Goal: Task Accomplishment & Management: Manage account settings

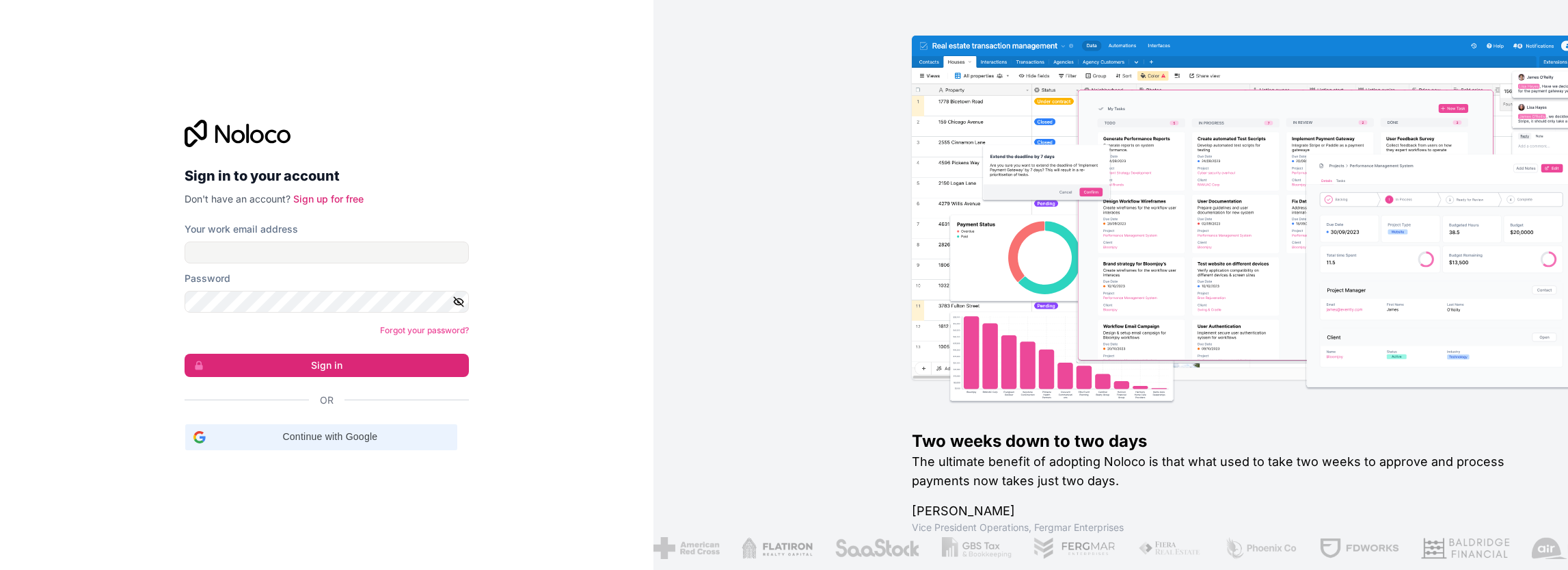
click at [344, 450] on div "Continue with Google Continue with Google. Opens in new tab" at bounding box center [320, 437] width 255 height 26
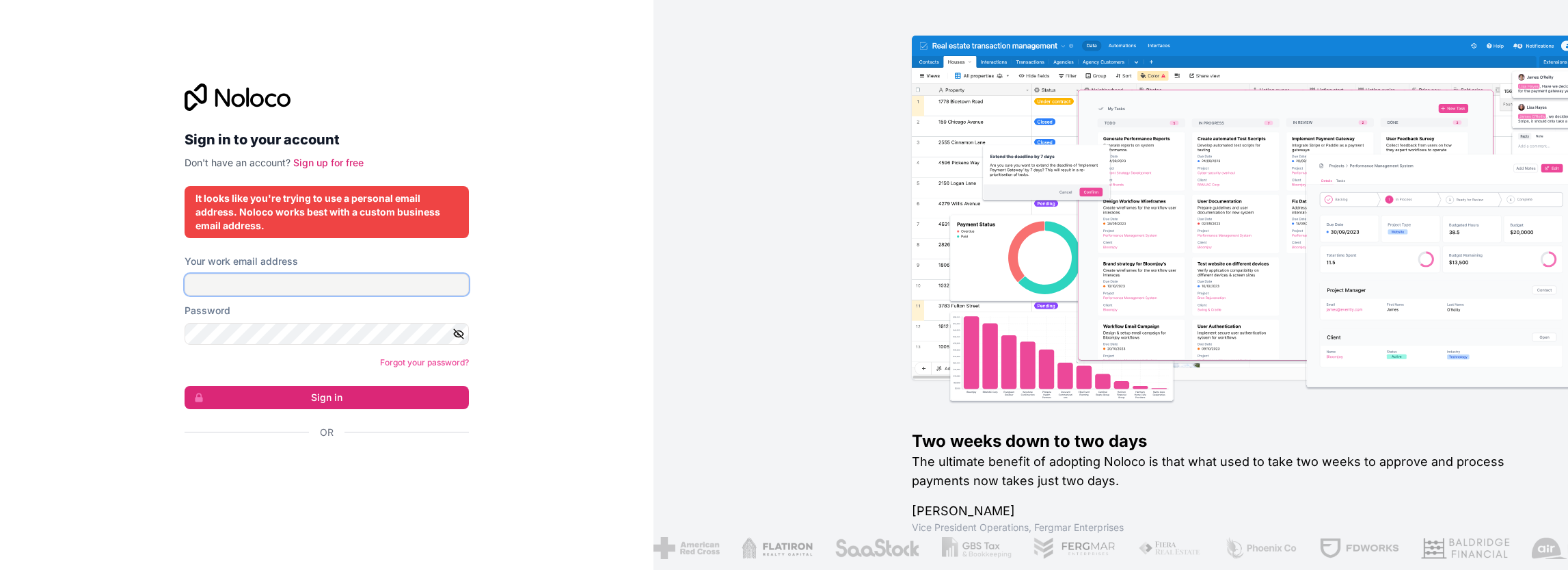
click at [338, 281] on input "Your work email address" at bounding box center [326, 285] width 284 height 22
type input "[EMAIL_ADDRESS][DOMAIN_NAME]"
click at [325, 348] on form "Your work email address [EMAIL_ADDRESS][DOMAIN_NAME] Password Forgot your passw…" at bounding box center [326, 370] width 284 height 232
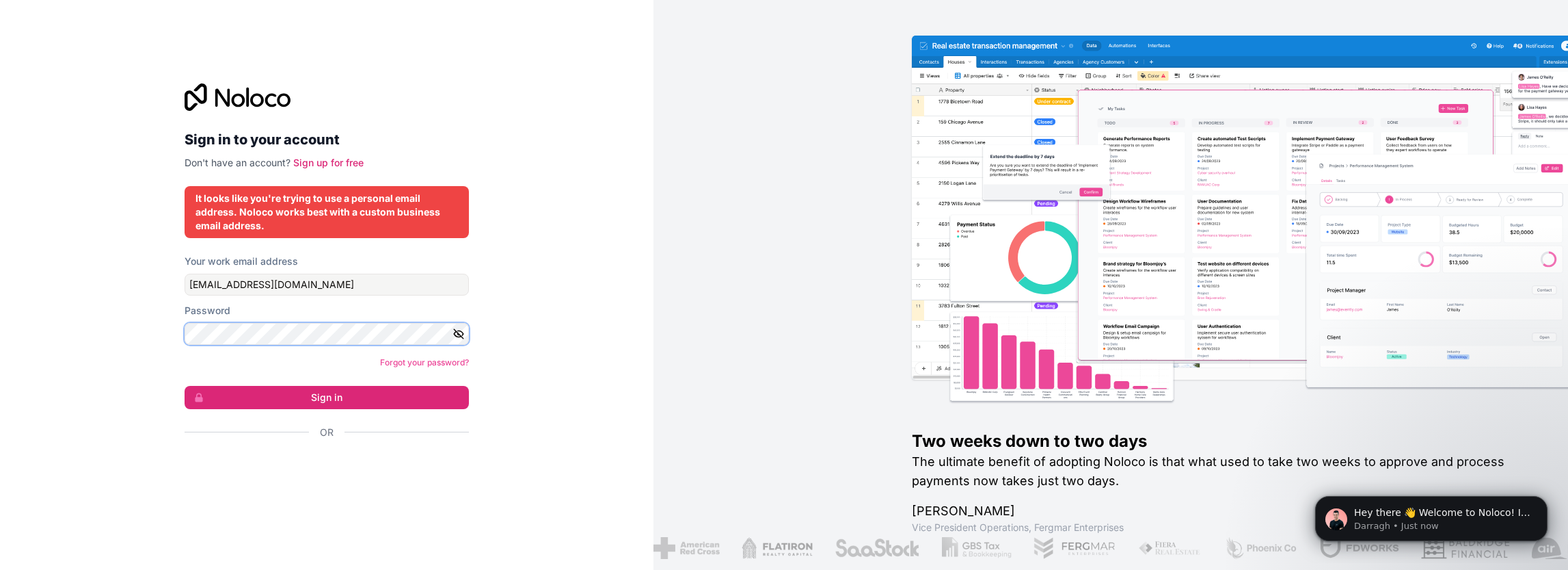
click at [184, 386] on button "Sign in" at bounding box center [326, 397] width 284 height 23
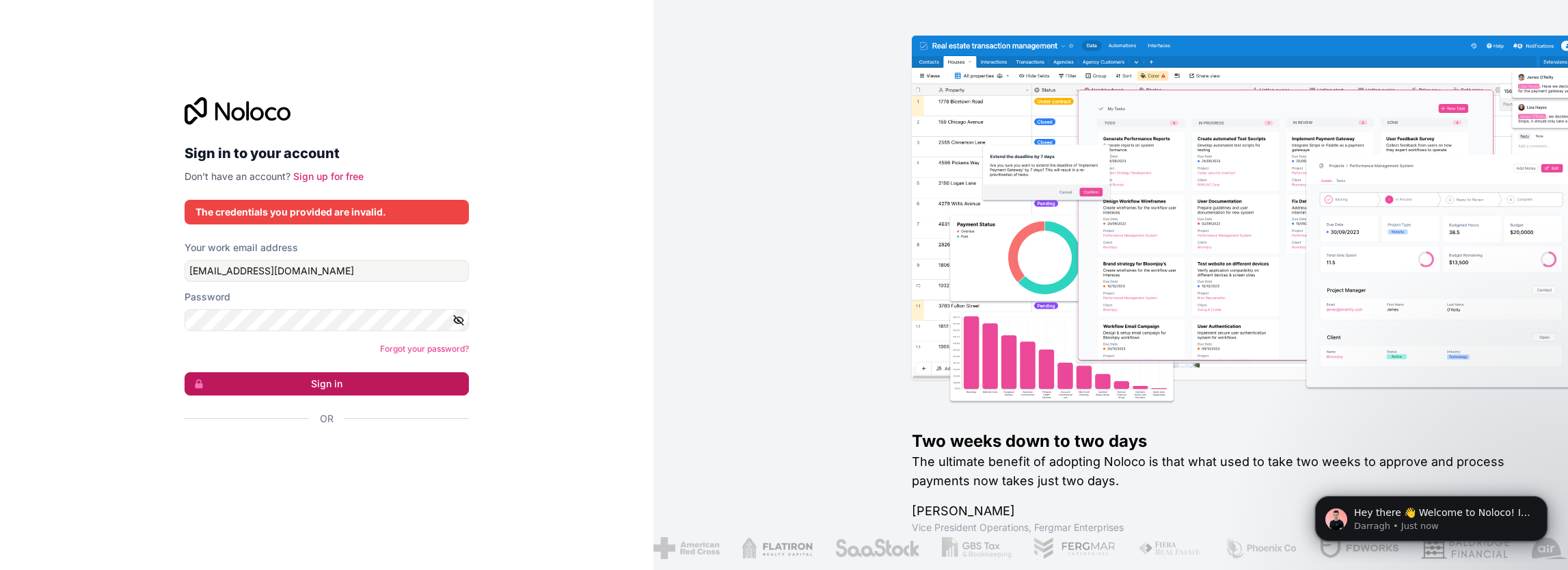
click at [207, 387] on button "Sign in" at bounding box center [326, 384] width 284 height 23
click at [288, 390] on button "Sign in" at bounding box center [326, 384] width 284 height 23
click at [284, 390] on button "Sign in" at bounding box center [326, 384] width 284 height 23
click at [331, 470] on div at bounding box center [326, 457] width 284 height 31
